Goal: Task Accomplishment & Management: Use online tool/utility

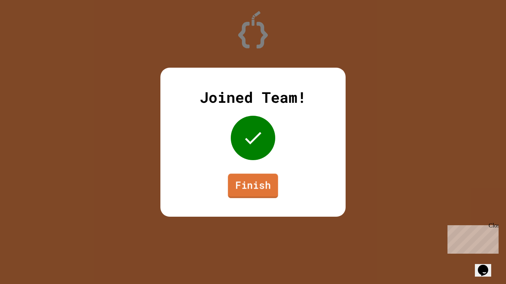
click at [248, 180] on link "Finish" at bounding box center [253, 186] width 50 height 24
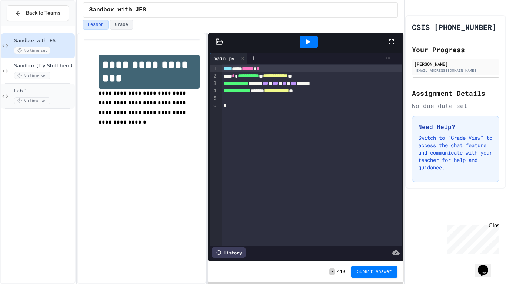
click at [60, 90] on span "Lab 1" at bounding box center [43, 91] width 59 height 6
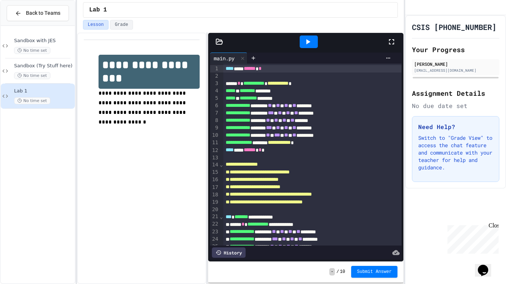
click at [386, 42] on div at bounding box center [308, 42] width 157 height 20
click at [392, 40] on icon at bounding box center [391, 41] width 9 height 9
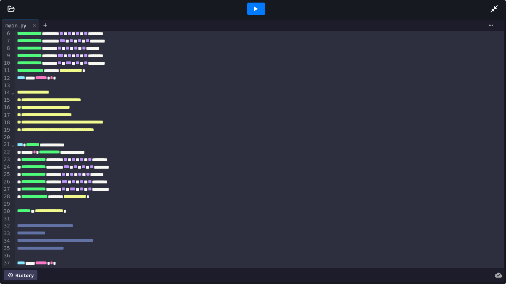
click at [11, 11] on icon at bounding box center [11, 8] width 6 height 5
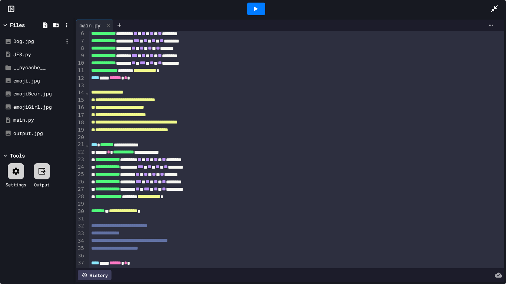
click at [26, 44] on div "Dog.jpg" at bounding box center [38, 41] width 50 height 7
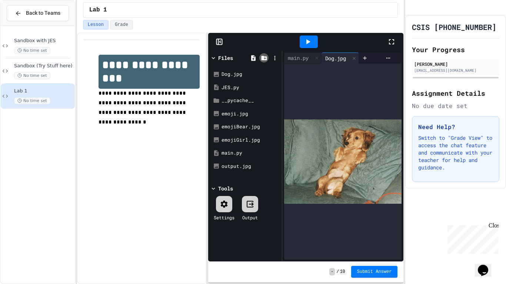
click at [260, 60] on div at bounding box center [263, 57] width 9 height 9
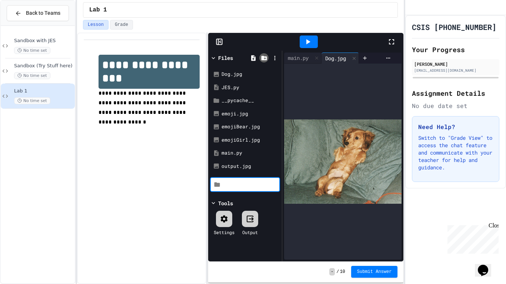
click at [260, 60] on div at bounding box center [263, 57] width 9 height 9
click at [249, 59] on div at bounding box center [252, 57] width 9 height 9
click at [389, 44] on icon at bounding box center [391, 41] width 9 height 9
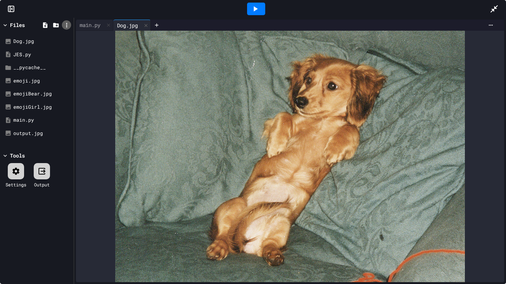
click at [66, 27] on icon at bounding box center [66, 25] width 1 height 4
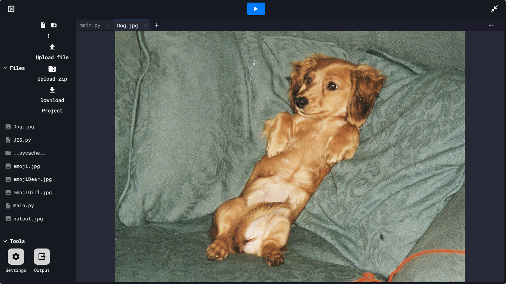
click at [57, 43] on icon at bounding box center [52, 47] width 9 height 9
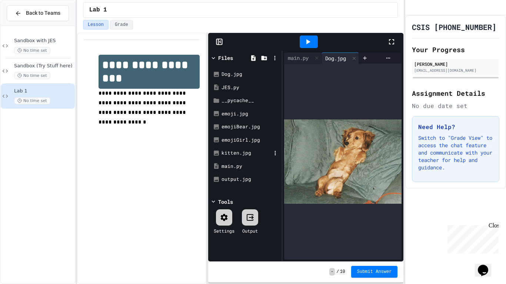
click at [253, 154] on div "kitten.jpg" at bounding box center [246, 153] width 50 height 7
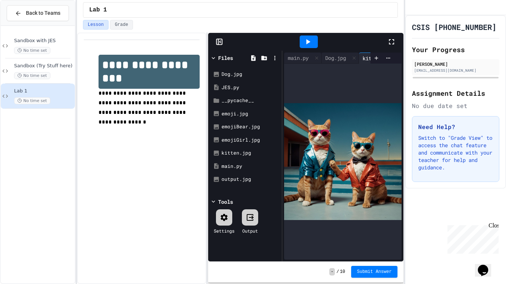
click at [393, 40] on icon at bounding box center [391, 41] width 5 height 5
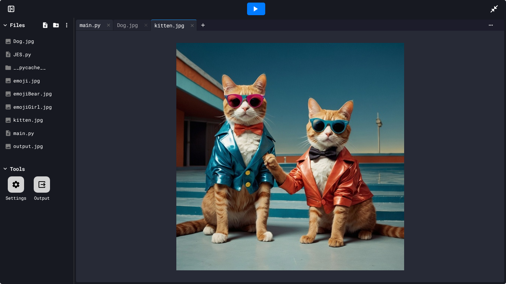
click at [97, 26] on div "main.py" at bounding box center [90, 25] width 28 height 8
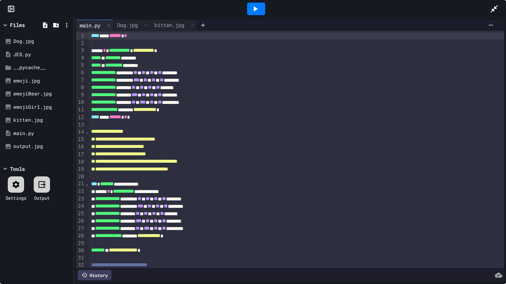
click at [168, 249] on div "**********" at bounding box center [296, 250] width 415 height 7
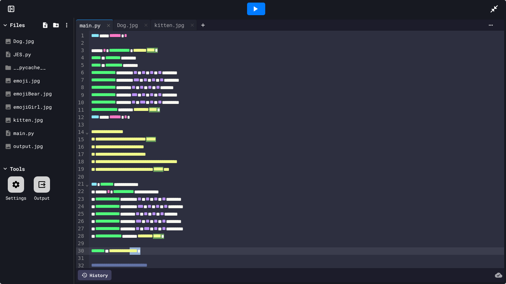
drag, startPoint x: 168, startPoint y: 249, endPoint x: 151, endPoint y: 249, distance: 16.3
click at [151, 249] on div "**********" at bounding box center [296, 251] width 415 height 7
click at [170, 251] on div "**********" at bounding box center [296, 251] width 415 height 7
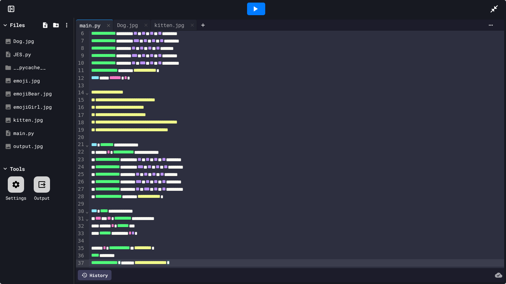
click at [260, 10] on div at bounding box center [256, 9] width 18 height 13
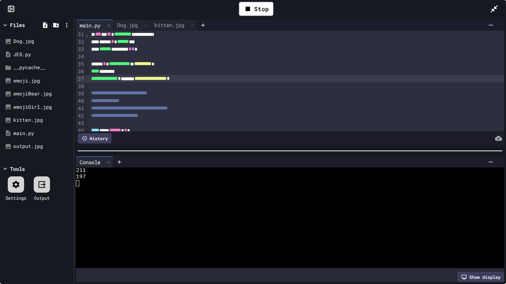
scroll to position [228, 0]
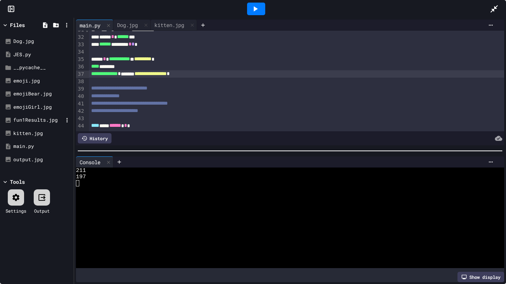
click at [27, 117] on div "fun1Results.jpg" at bounding box center [38, 120] width 50 height 7
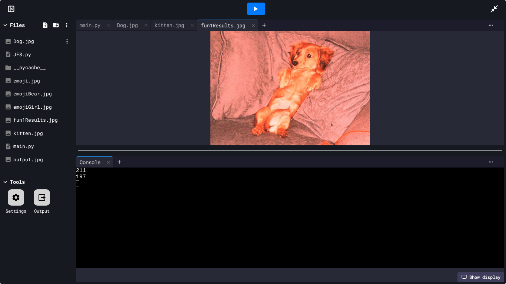
click at [26, 38] on div "Dog.jpg" at bounding box center [38, 41] width 50 height 7
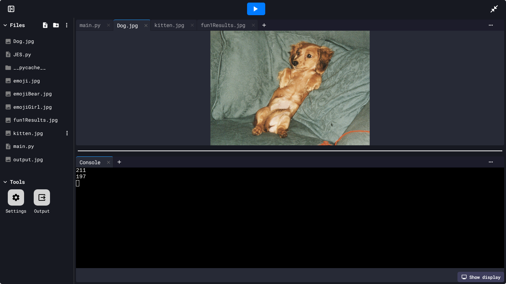
click at [28, 130] on div "kitten.jpg" at bounding box center [38, 133] width 50 height 7
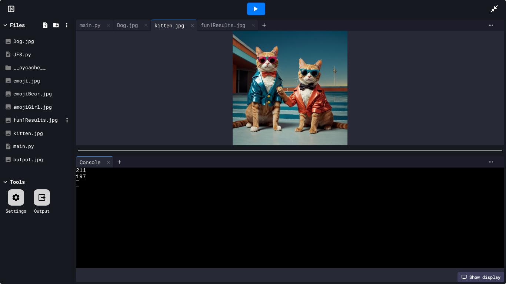
click at [28, 117] on div "fun1Results.jpg" at bounding box center [38, 120] width 50 height 7
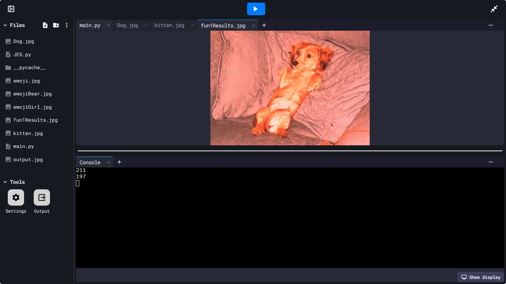
click at [95, 22] on div "main.py" at bounding box center [90, 25] width 28 height 8
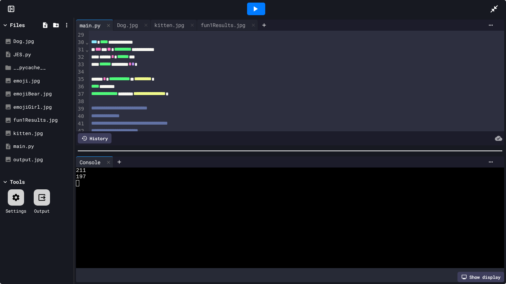
scroll to position [208, 0]
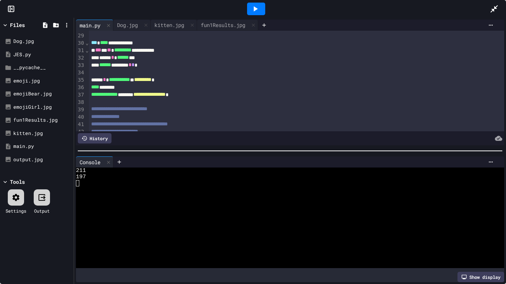
click at [134, 65] on span "*" at bounding box center [132, 64] width 3 height 5
click at [258, 10] on icon at bounding box center [255, 8] width 9 height 9
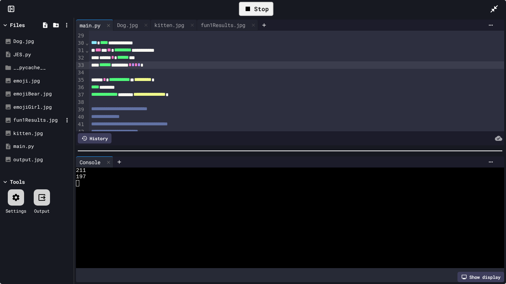
click at [29, 115] on div "fun1Results.jpg" at bounding box center [37, 120] width 70 height 13
